Goal: Information Seeking & Learning: Learn about a topic

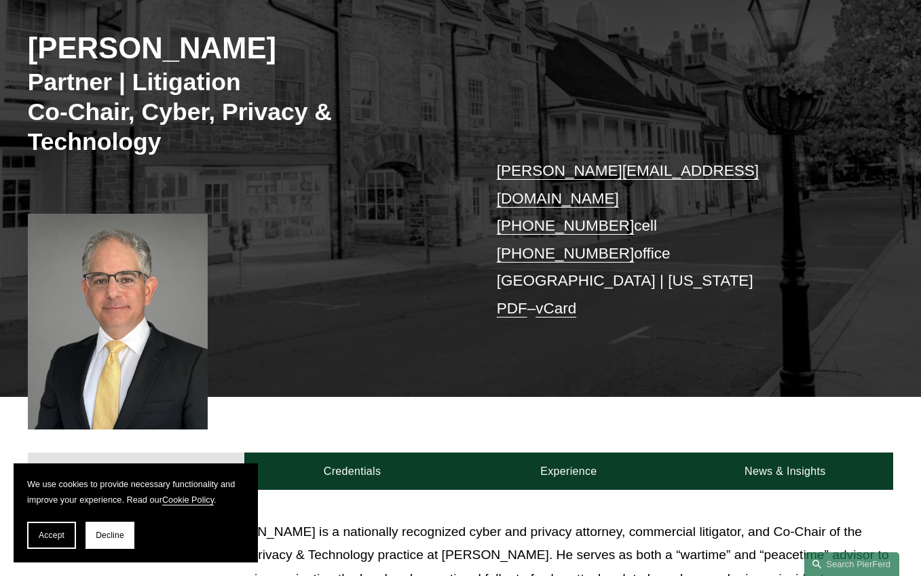
scroll to position [234, 0]
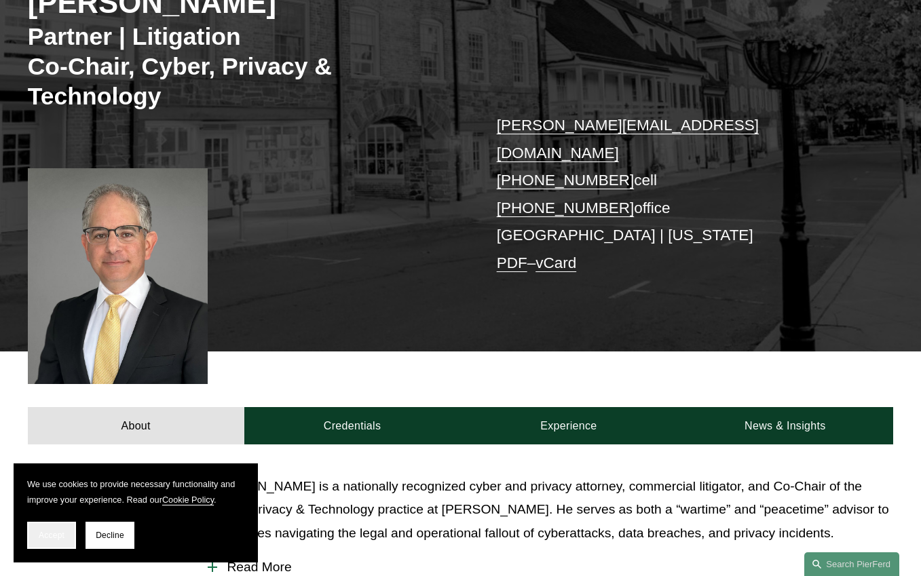
click at [54, 537] on span "Accept" at bounding box center [52, 535] width 26 height 9
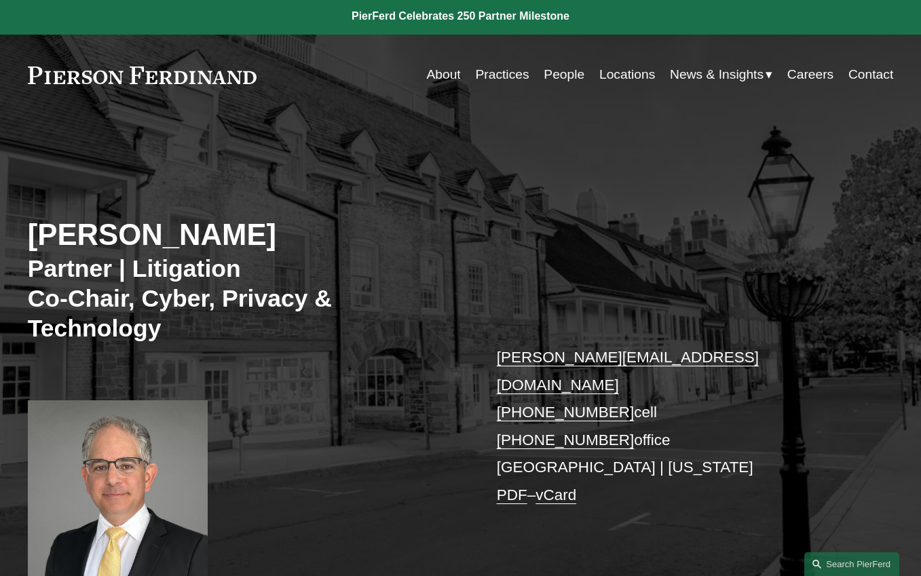
scroll to position [0, 0]
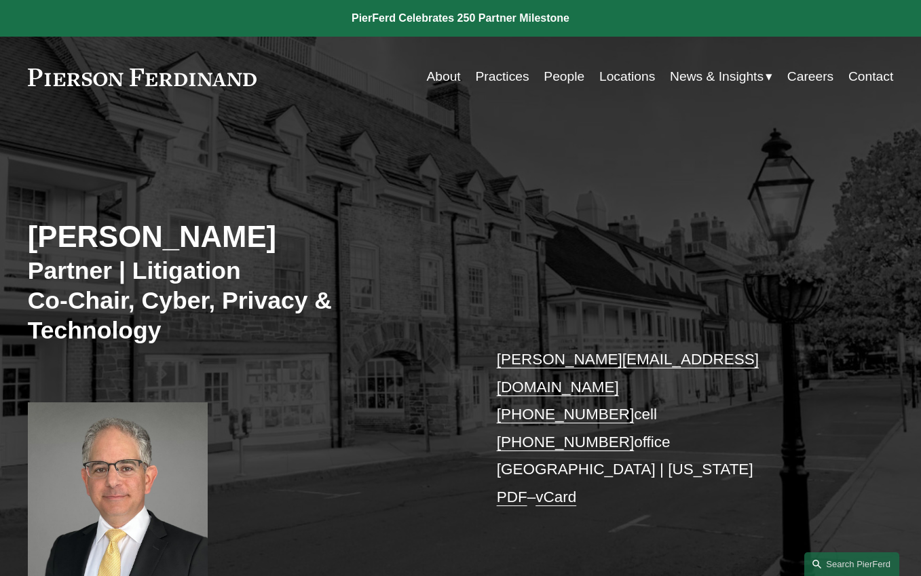
click at [145, 265] on h3 "Partner | Litigation Co-Chair, Cyber, Privacy & Technology" at bounding box center [244, 301] width 433 height 90
click at [177, 83] on link at bounding box center [142, 78] width 229 height 18
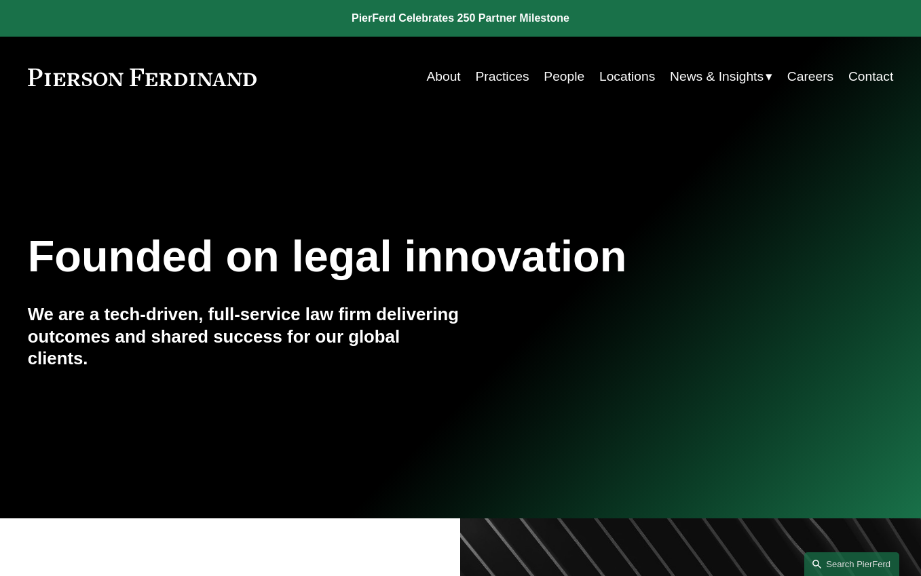
click at [553, 81] on link "People" at bounding box center [564, 77] width 41 height 26
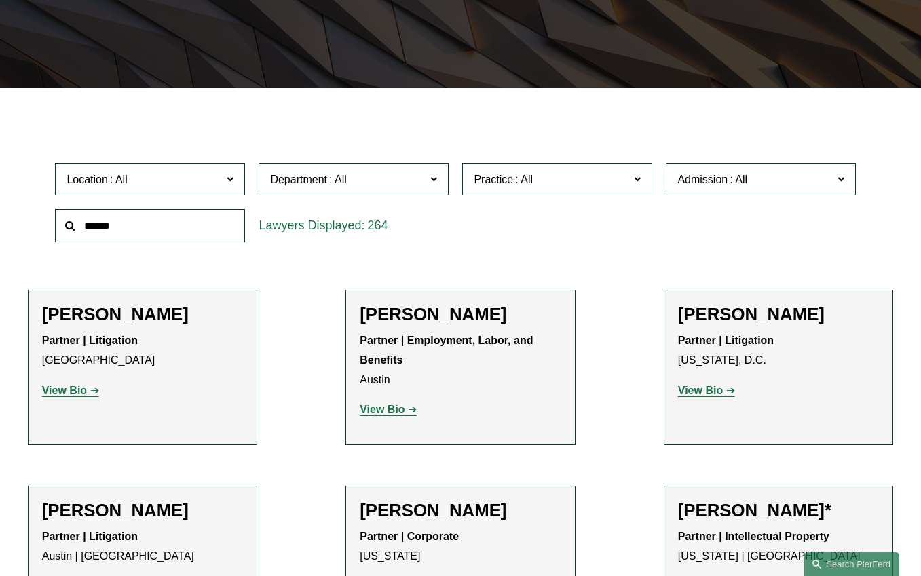
scroll to position [294, 0]
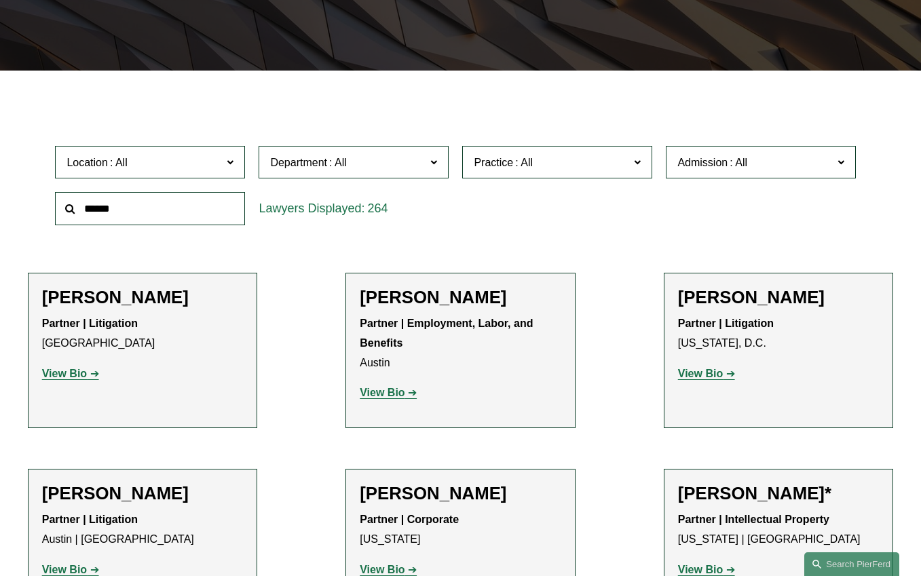
click at [501, 160] on span "Practice" at bounding box center [493, 163] width 39 height 12
click at [0, 0] on link "Cyber, Privacy & Technology" at bounding box center [0, 0] width 0 height 0
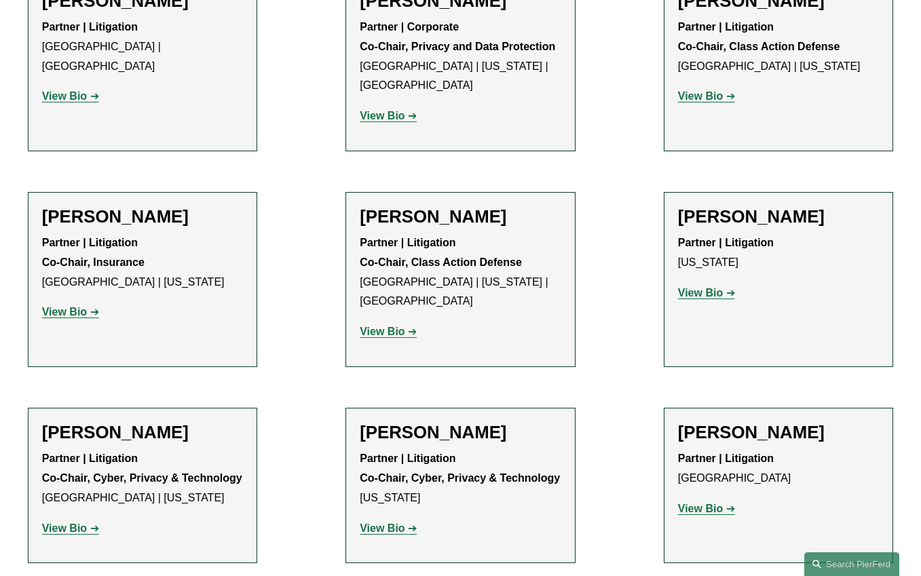
scroll to position [1795, 0]
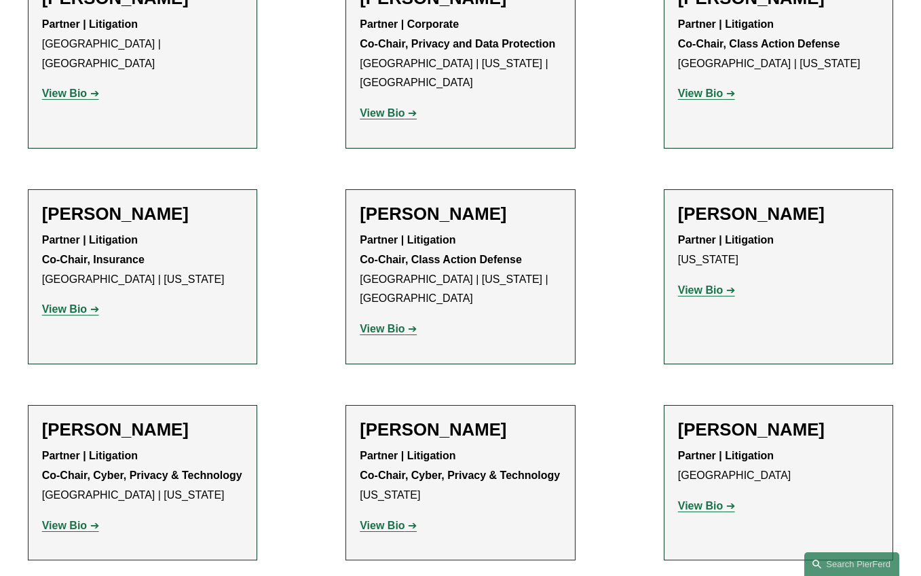
click at [696, 284] on strong "View Bio" at bounding box center [700, 290] width 45 height 12
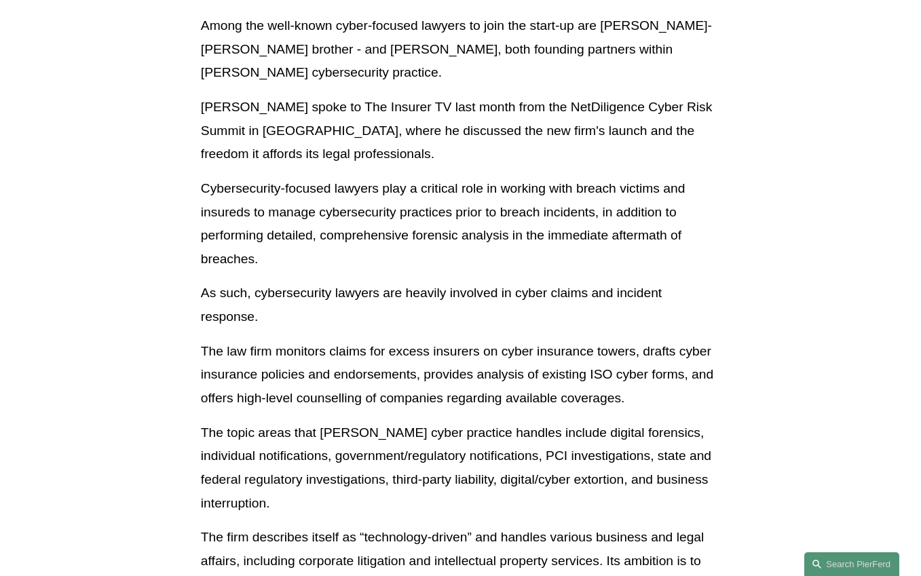
scroll to position [966, 0]
